Goal: Transaction & Acquisition: Purchase product/service

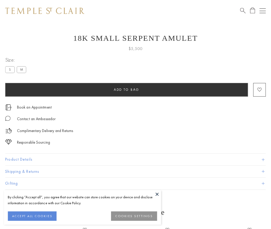
scroll to position [21, 0]
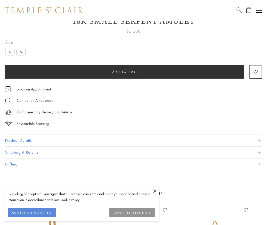
click at [125, 72] on span "Add to bag" at bounding box center [124, 72] width 25 height 4
